Goal: Check status: Check status

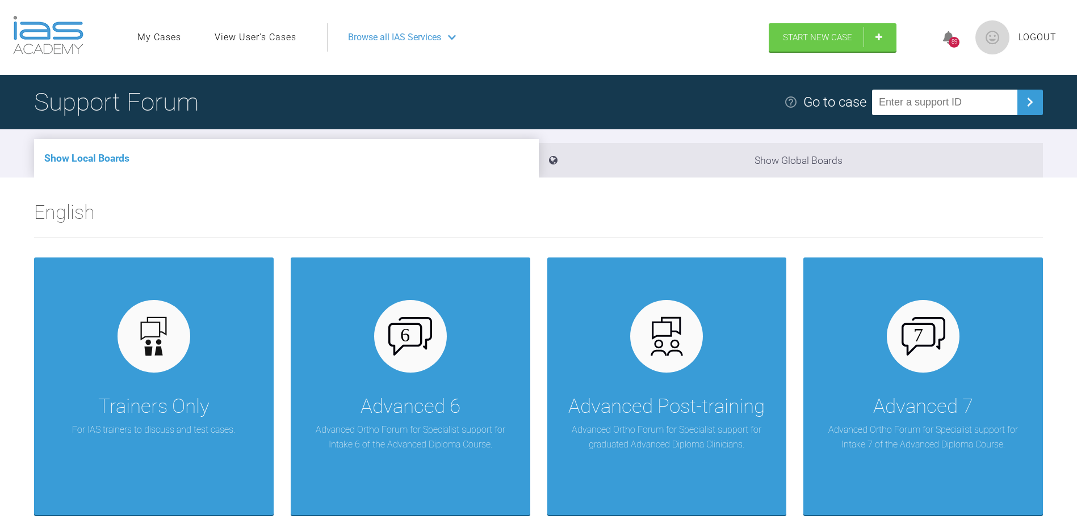
click at [929, 103] on input "text" at bounding box center [944, 103] width 145 height 26
type input "KXLSAVEJ"
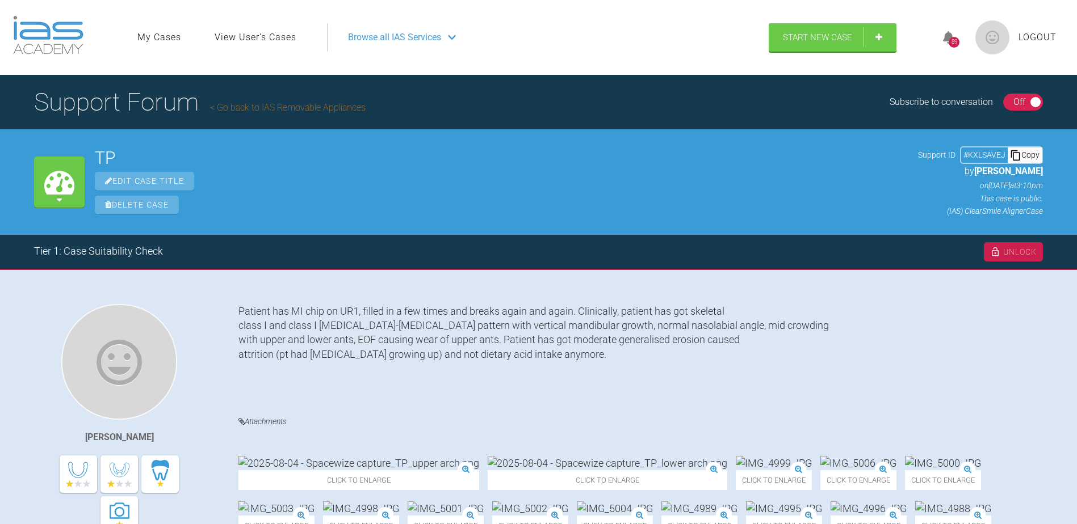
click at [736, 456] on img at bounding box center [774, 463] width 76 height 14
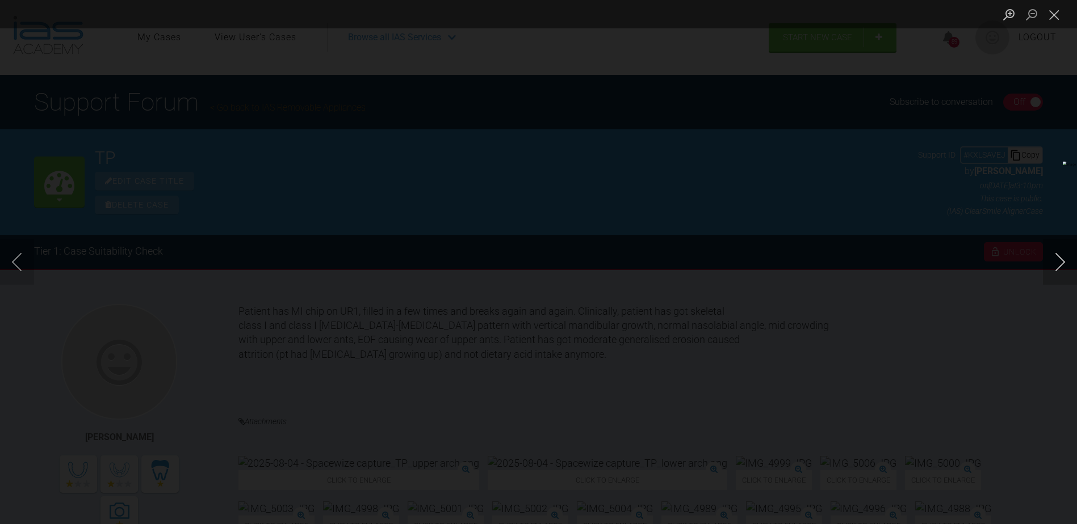
click at [1060, 261] on button "Next image" at bounding box center [1060, 261] width 34 height 45
click at [1059, 262] on button "Next image" at bounding box center [1060, 261] width 34 height 45
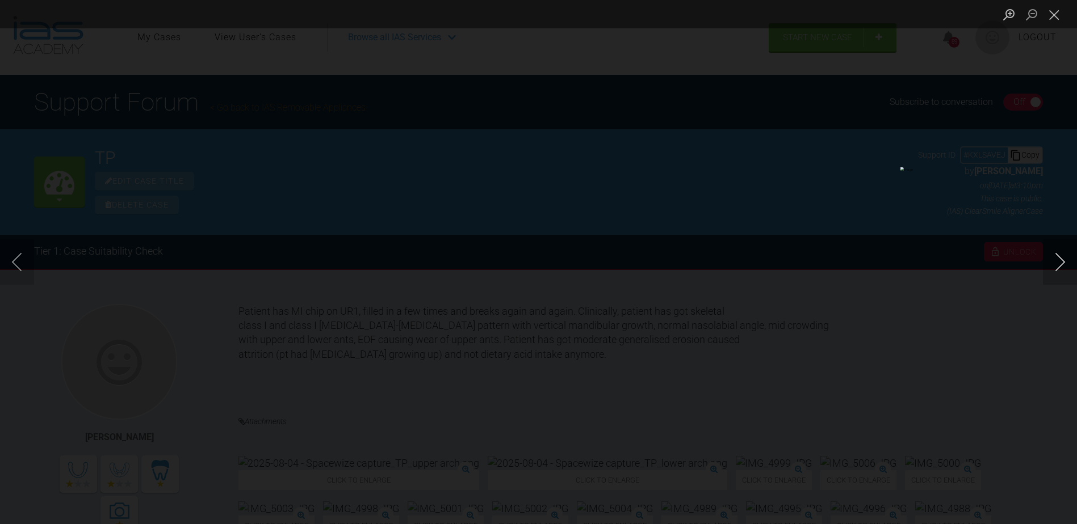
click at [1059, 262] on button "Next image" at bounding box center [1060, 261] width 34 height 45
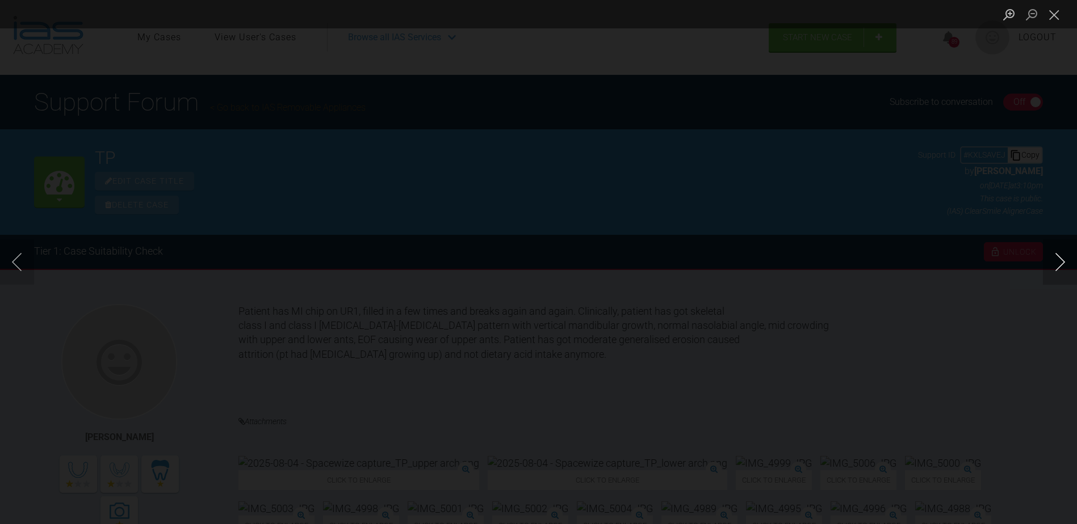
click at [1059, 262] on button "Next image" at bounding box center [1060, 261] width 34 height 45
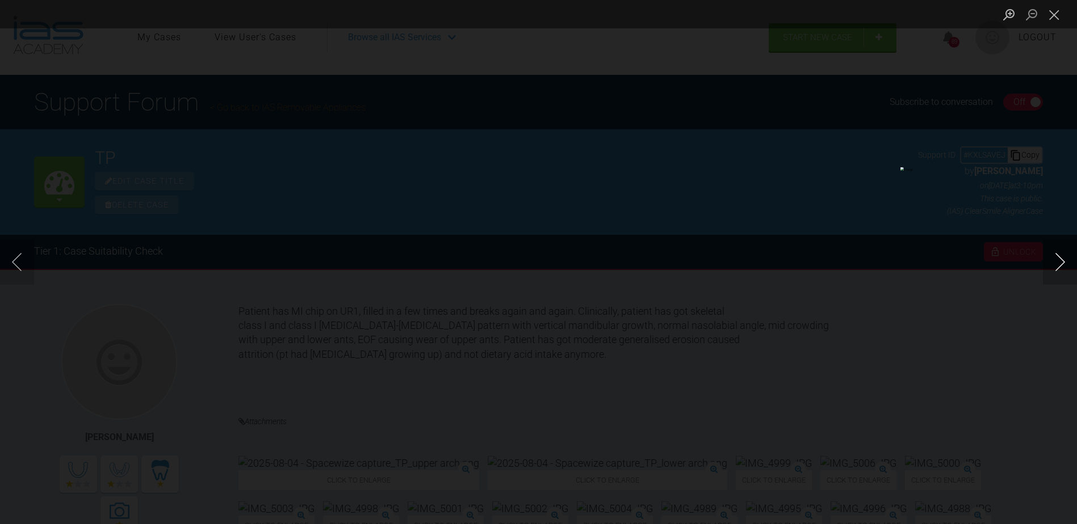
click at [1059, 262] on button "Next image" at bounding box center [1060, 261] width 34 height 45
click at [1052, 18] on button "Close lightbox" at bounding box center [1054, 15] width 23 height 20
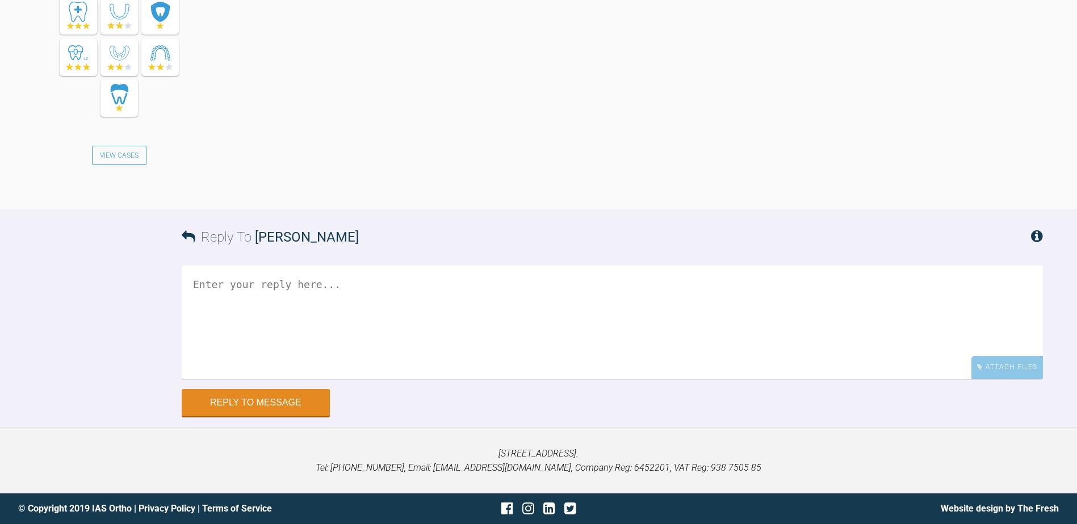
scroll to position [1115, 0]
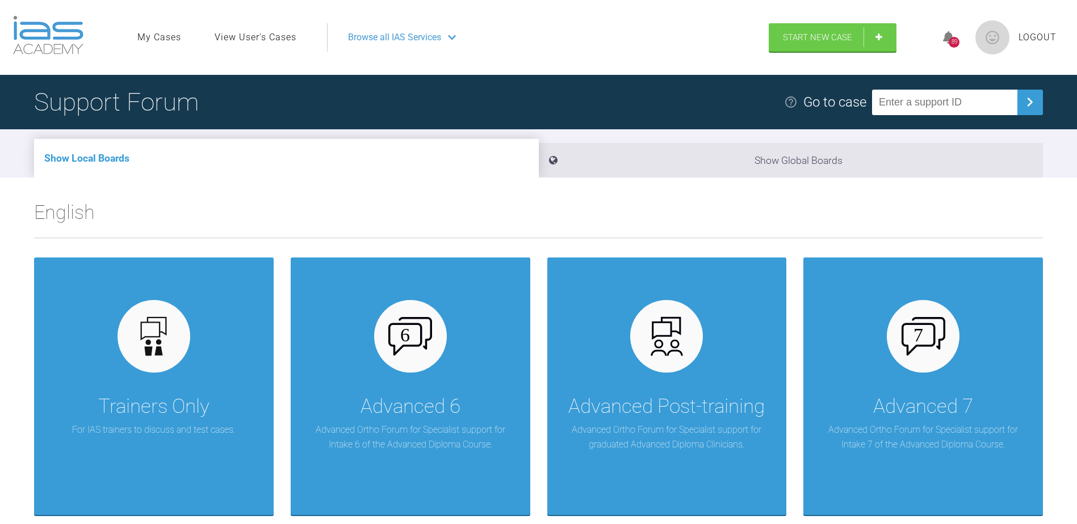
click at [948, 106] on input "text" at bounding box center [944, 103] width 145 height 26
type input "KXLSAVEJ"
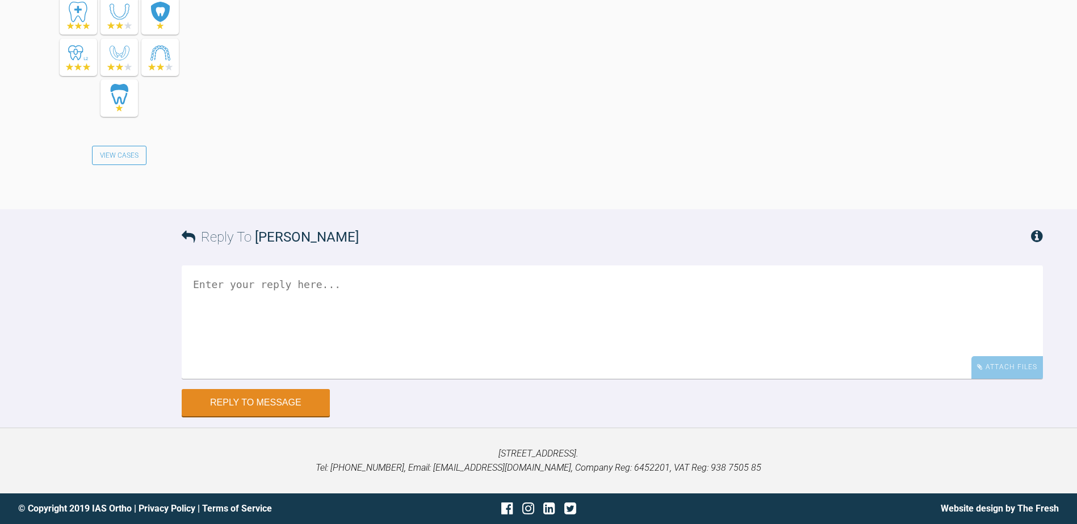
scroll to position [793, 0]
